Goal: Complete application form

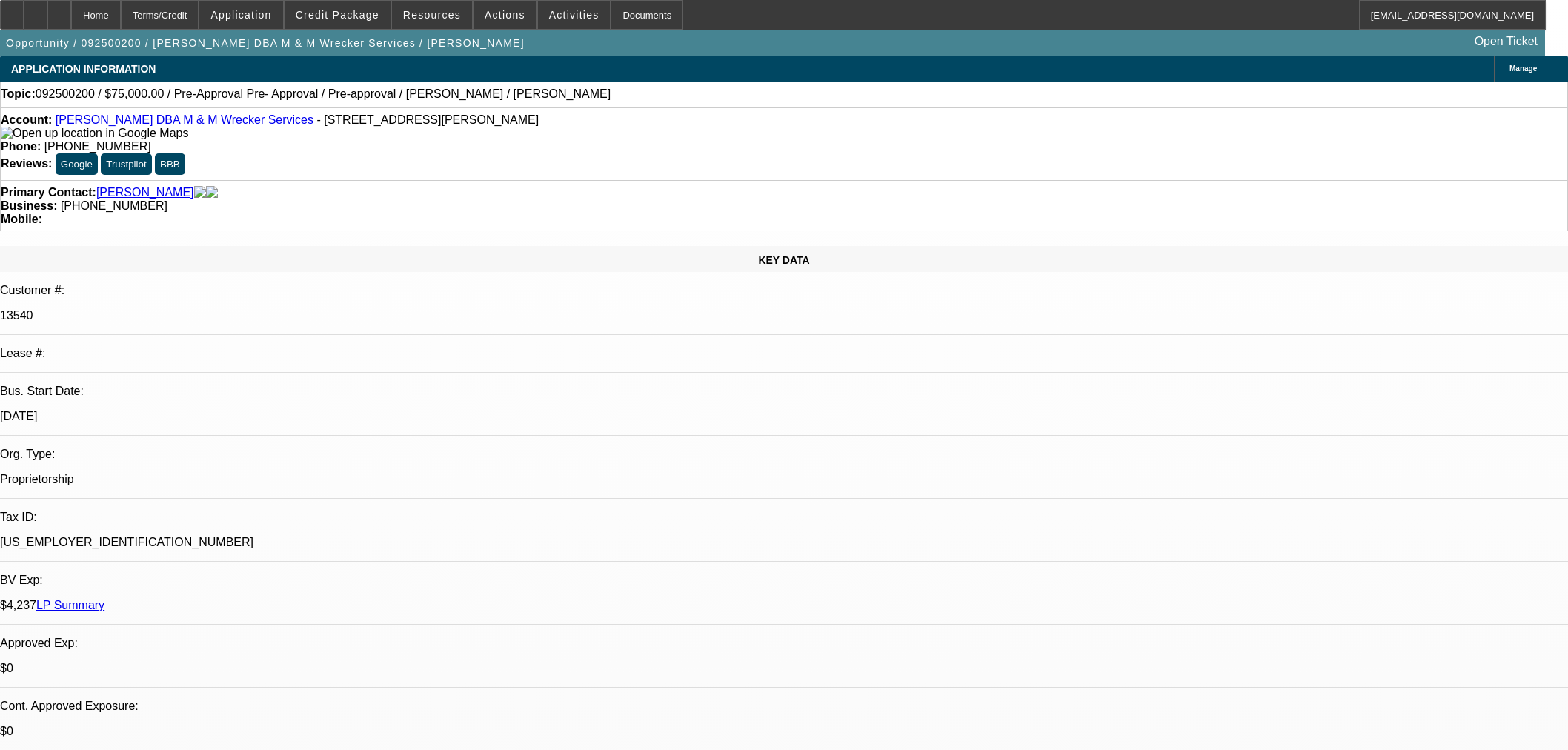
select select "0"
select select "2"
select select "0.1"
select select "4"
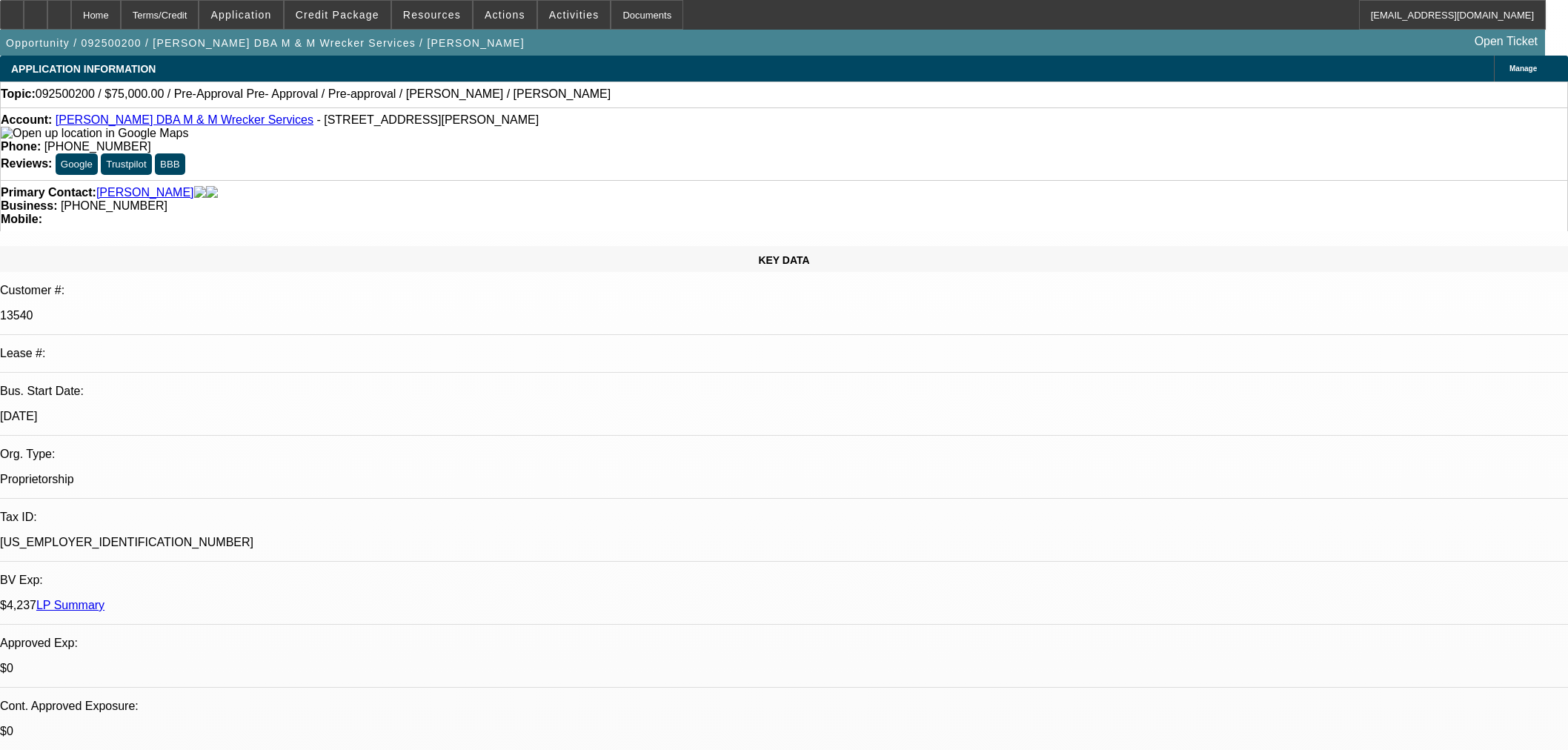
select select "0"
select select "2"
select select "0.1"
select select "4"
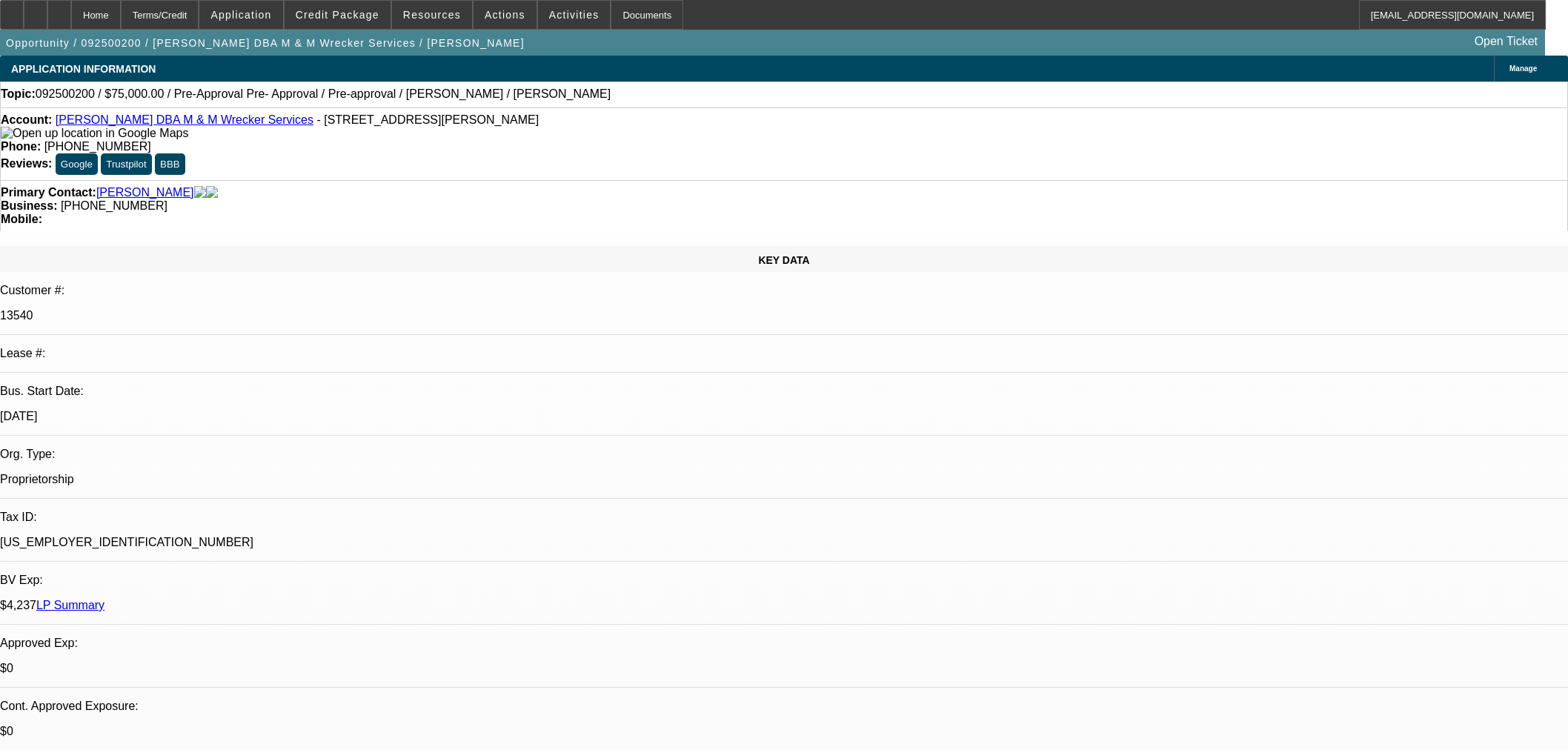
select select "0"
select select "2"
select select "0.1"
select select "4"
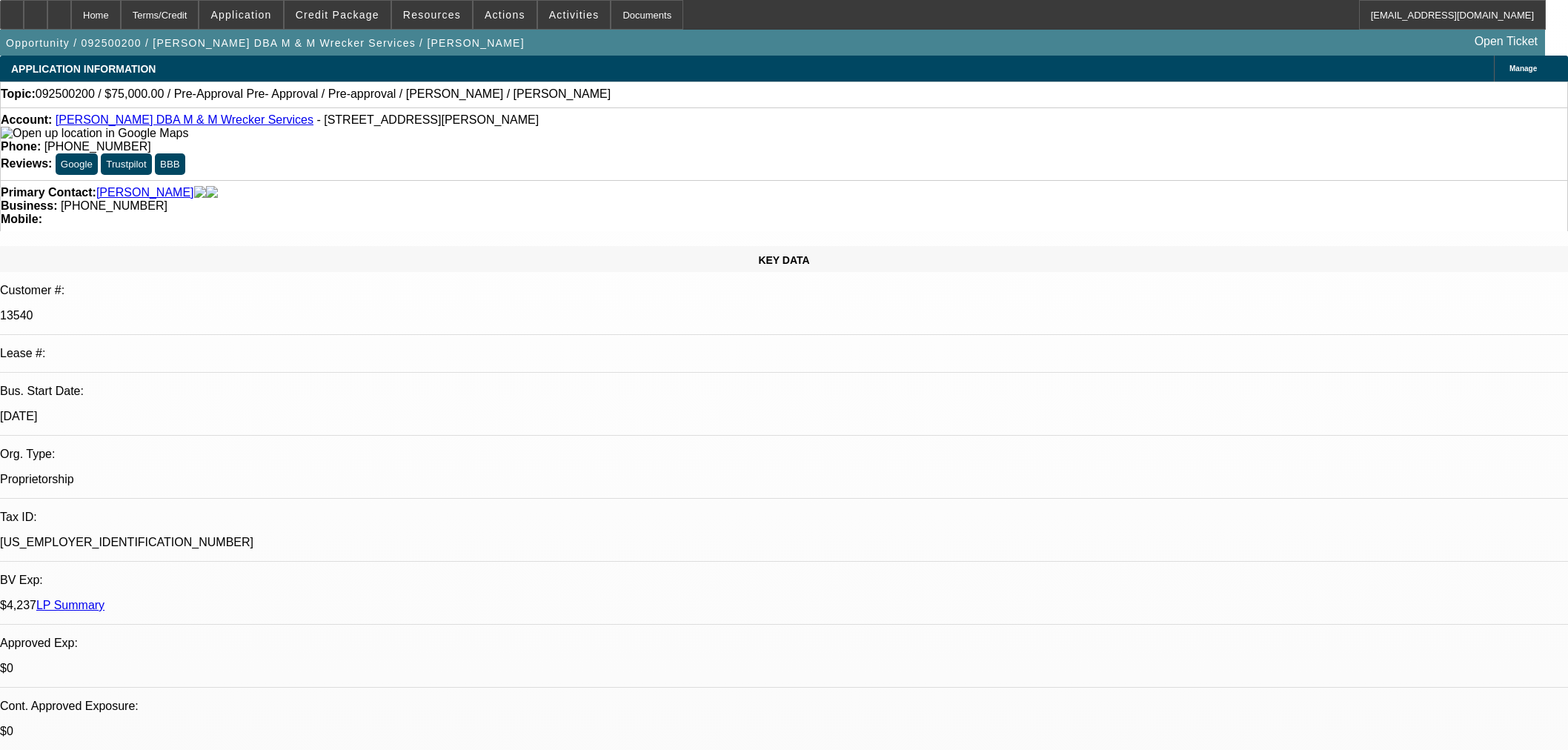
scroll to position [2305, 0]
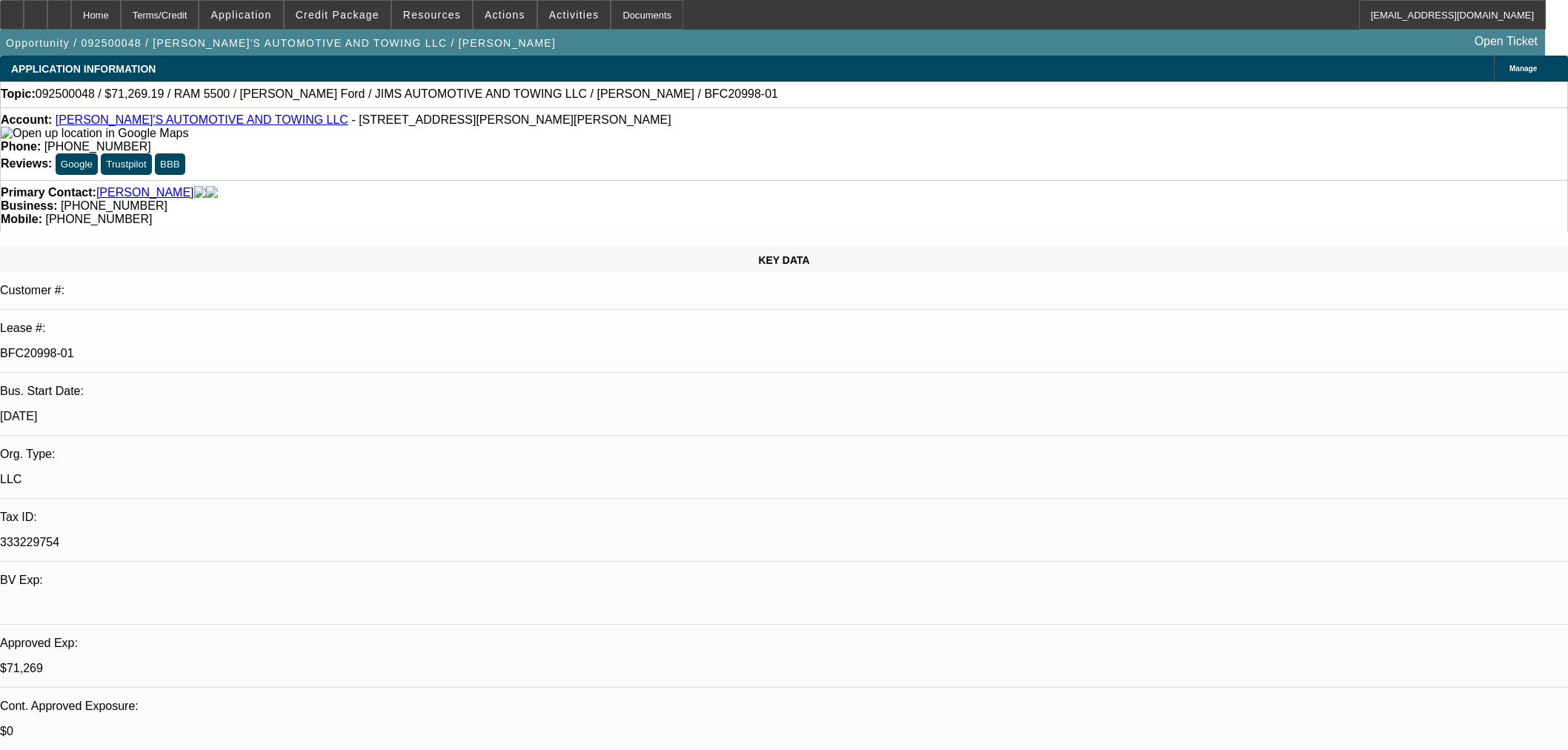
select select "0"
select select "3"
select select "0.1"
select select "4"
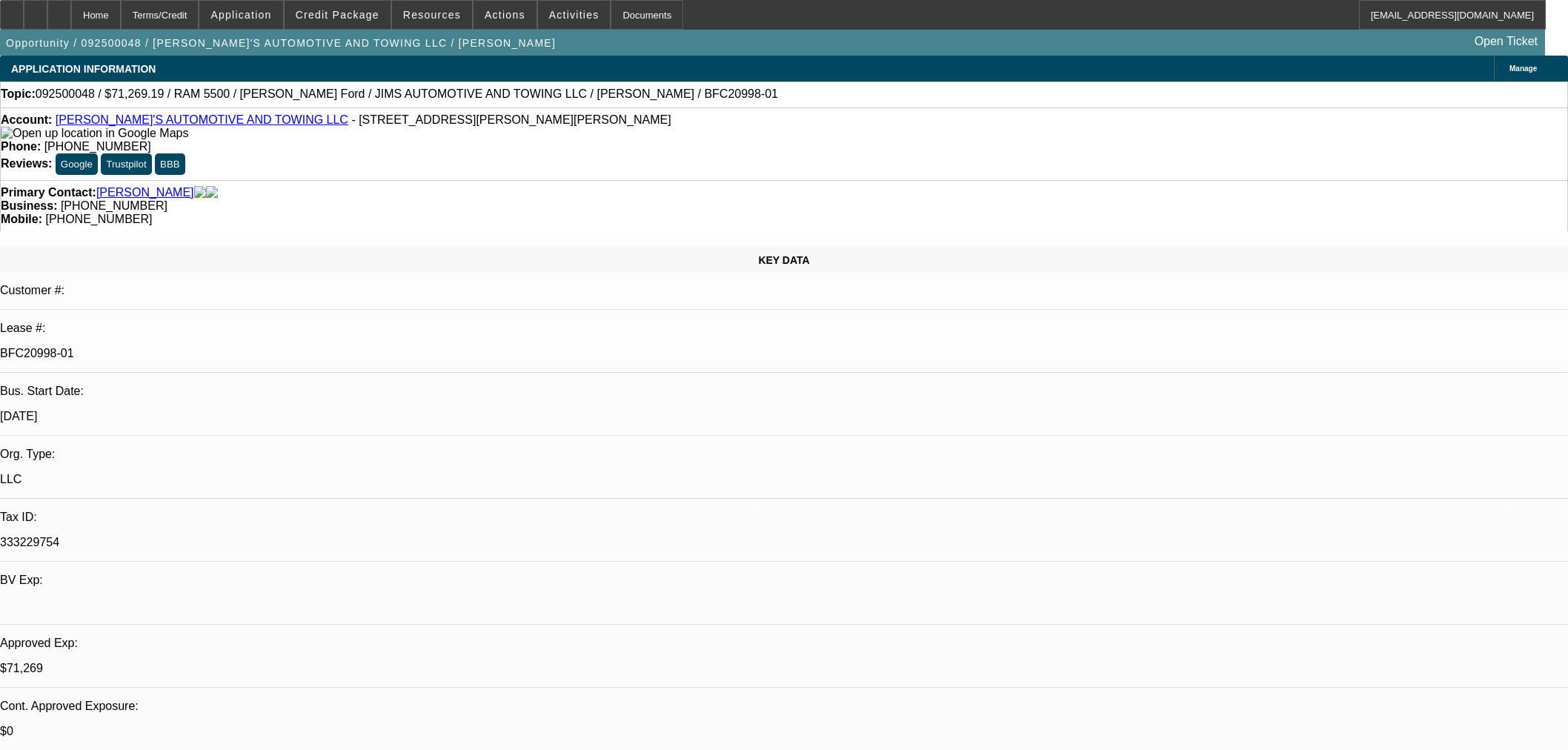
select select "0"
select select "3"
select select "0.1"
select select "4"
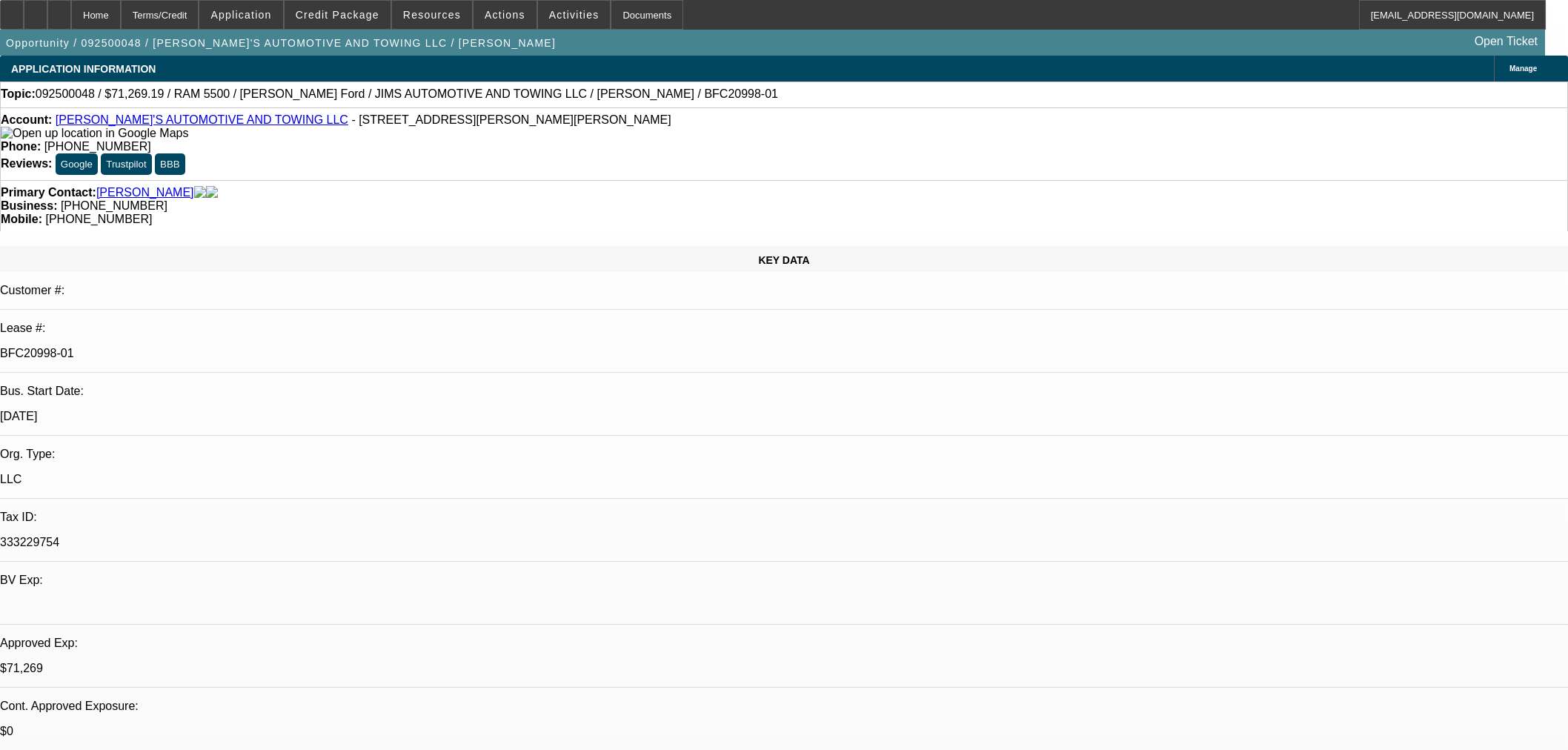
select select "0"
select select "0.1"
select select "4"
select select "0"
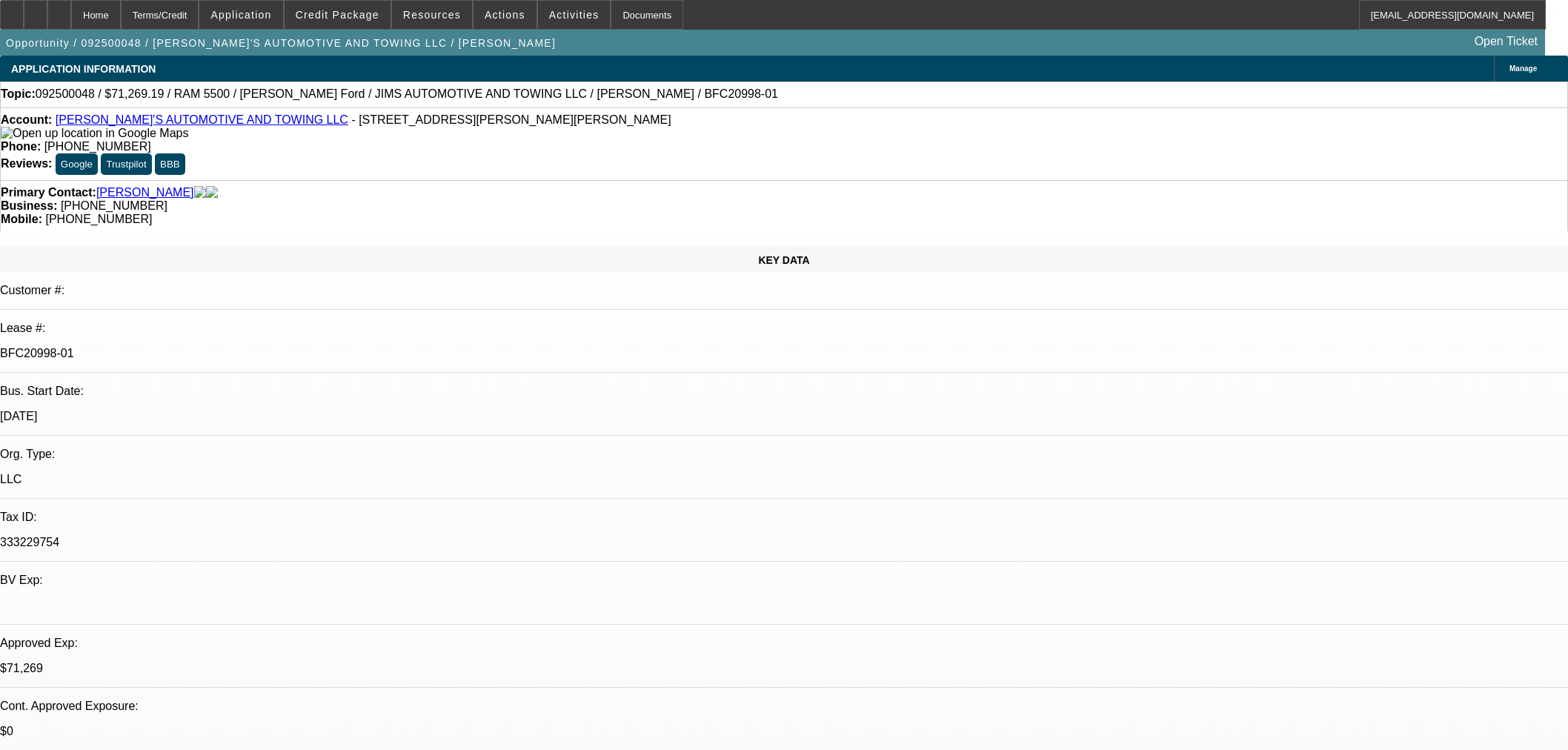
select select "0"
select select "0.1"
select select "4"
